Goal: Navigation & Orientation: Find specific page/section

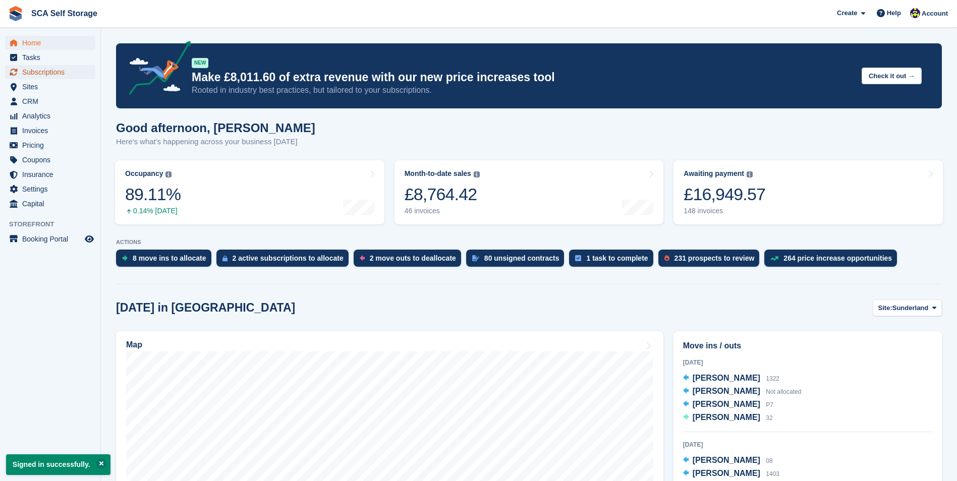
click at [67, 76] on span "Subscriptions" at bounding box center [52, 72] width 61 height 14
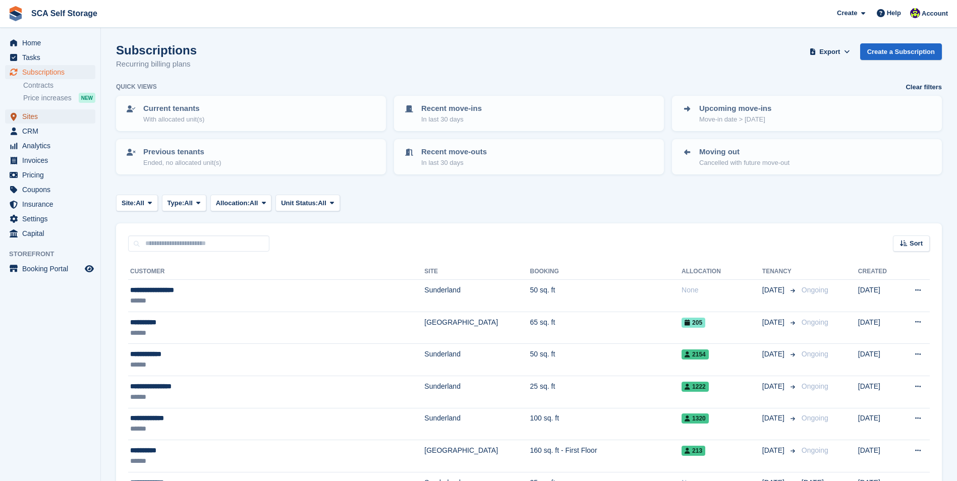
click at [56, 110] on span "Sites" at bounding box center [52, 116] width 61 height 14
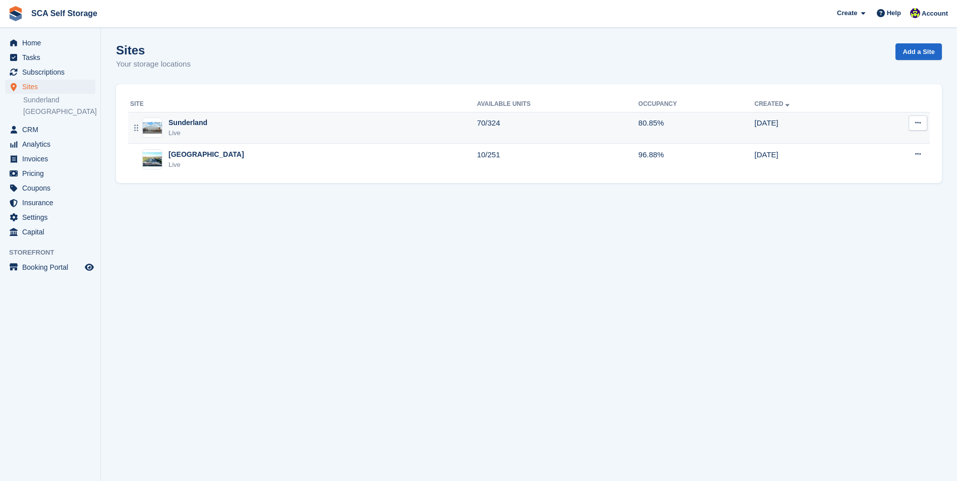
click at [242, 124] on div "Sunderland Live" at bounding box center [303, 128] width 346 height 21
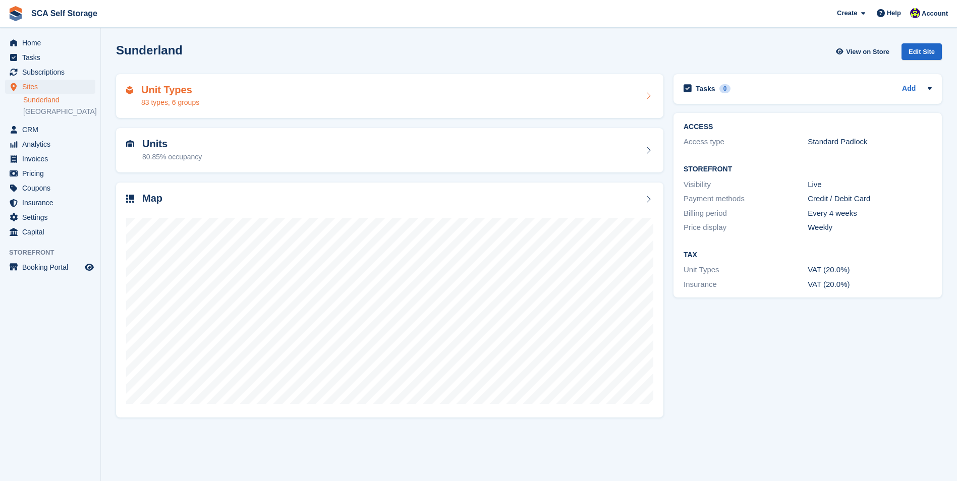
click at [242, 96] on div "Unit Types 83 types, 6 groups" at bounding box center [389, 96] width 527 height 24
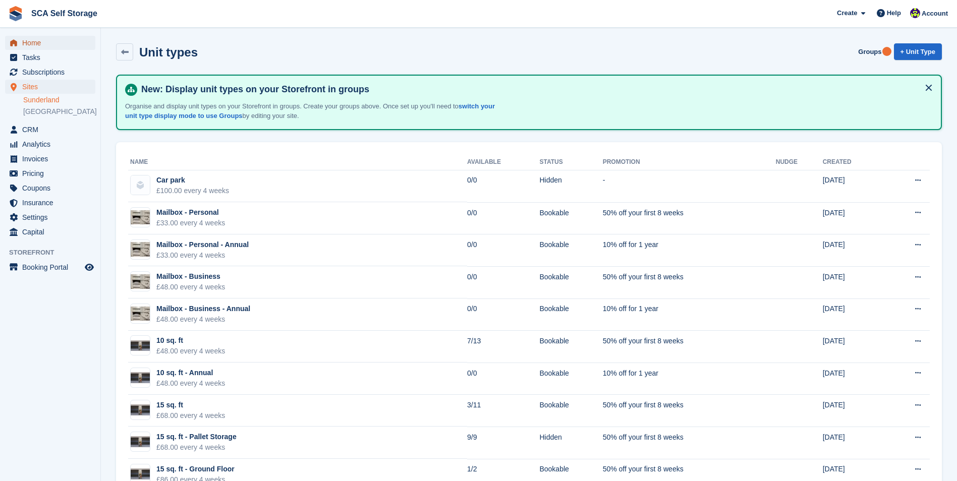
click at [62, 49] on span "Home" at bounding box center [52, 43] width 61 height 14
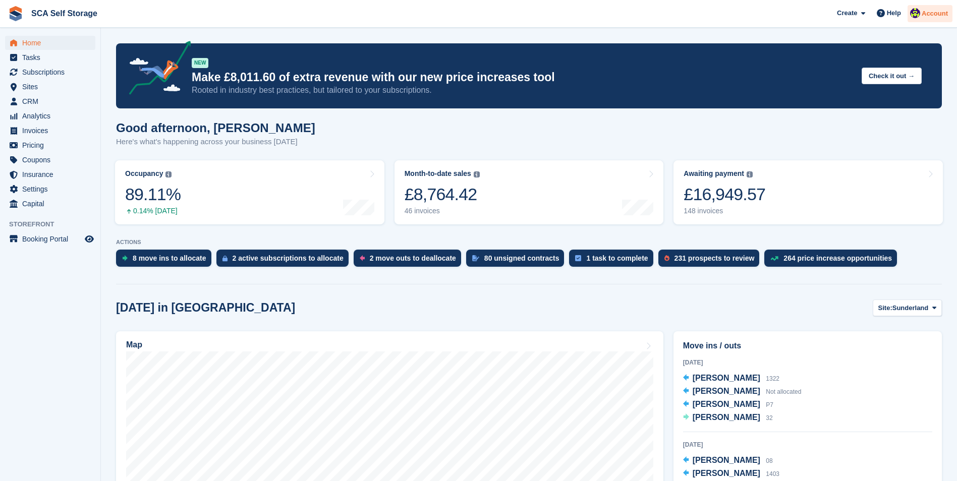
click at [937, 20] on div "Account" at bounding box center [929, 14] width 45 height 18
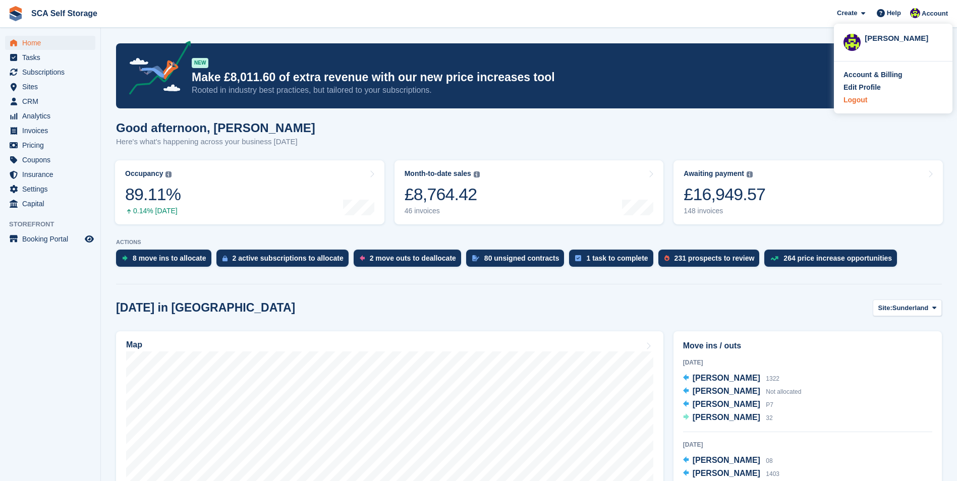
click at [863, 98] on div "Logout" at bounding box center [855, 100] width 24 height 11
